Goal: Navigation & Orientation: Find specific page/section

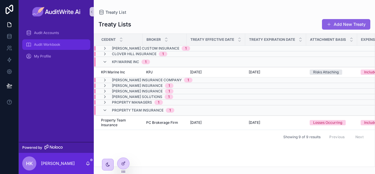
click at [45, 40] on div "Audit Workbook" at bounding box center [56, 44] width 61 height 9
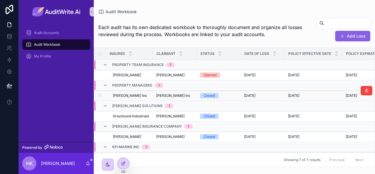
scroll to position [0, 77]
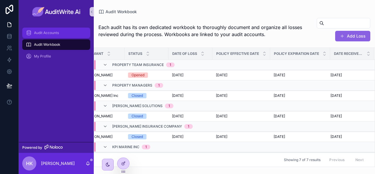
click at [71, 34] on div "Audit Accounts" at bounding box center [56, 32] width 61 height 9
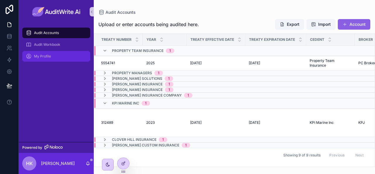
click at [53, 56] on div "My Profile" at bounding box center [56, 56] width 61 height 9
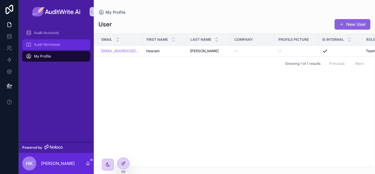
click at [44, 45] on span "Audit Workbook" at bounding box center [47, 44] width 26 height 5
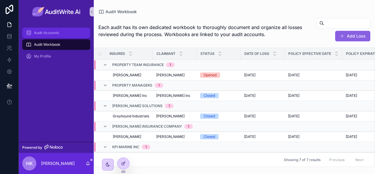
click at [41, 34] on span "Audit Accounts" at bounding box center [46, 32] width 25 height 5
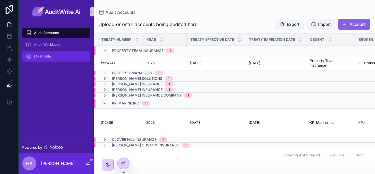
click at [55, 58] on div "My Profile" at bounding box center [56, 56] width 61 height 9
